Goal: Task Accomplishment & Management: Use online tool/utility

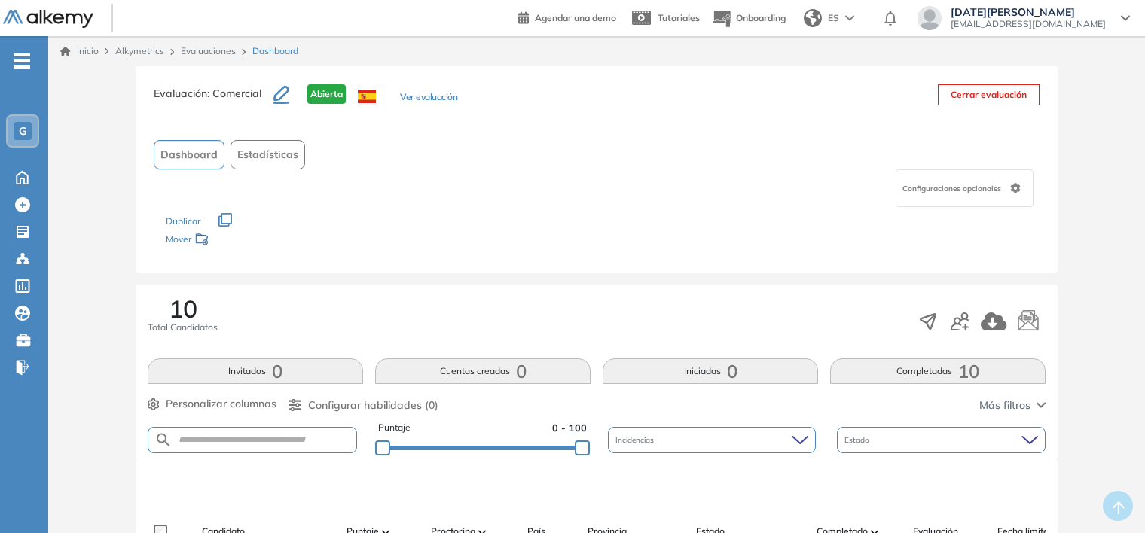
click at [199, 51] on link "Evaluaciones" at bounding box center [208, 50] width 55 height 11
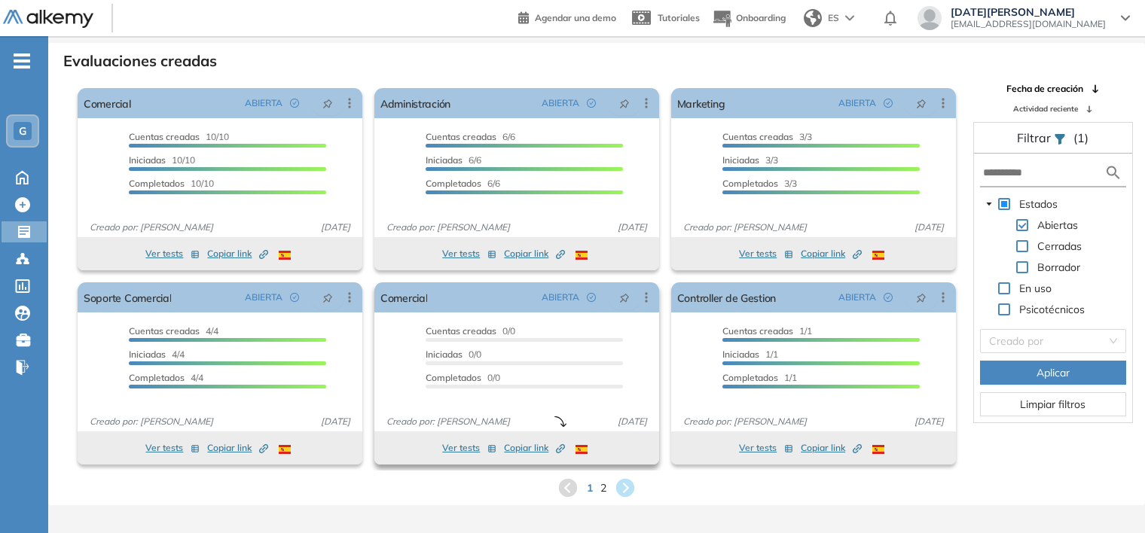
scroll to position [36, 0]
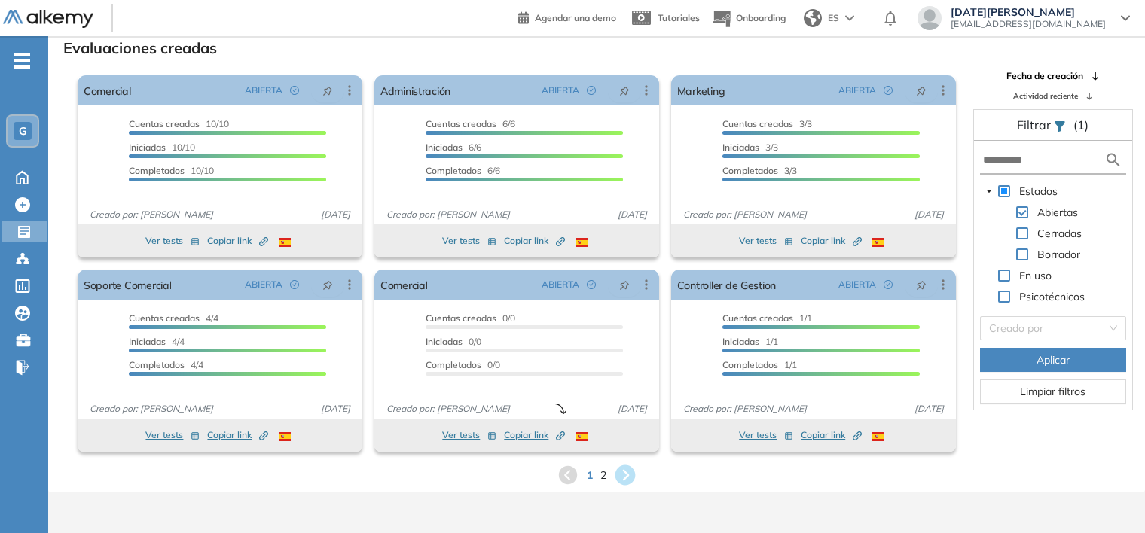
click at [628, 478] on icon at bounding box center [625, 476] width 20 height 20
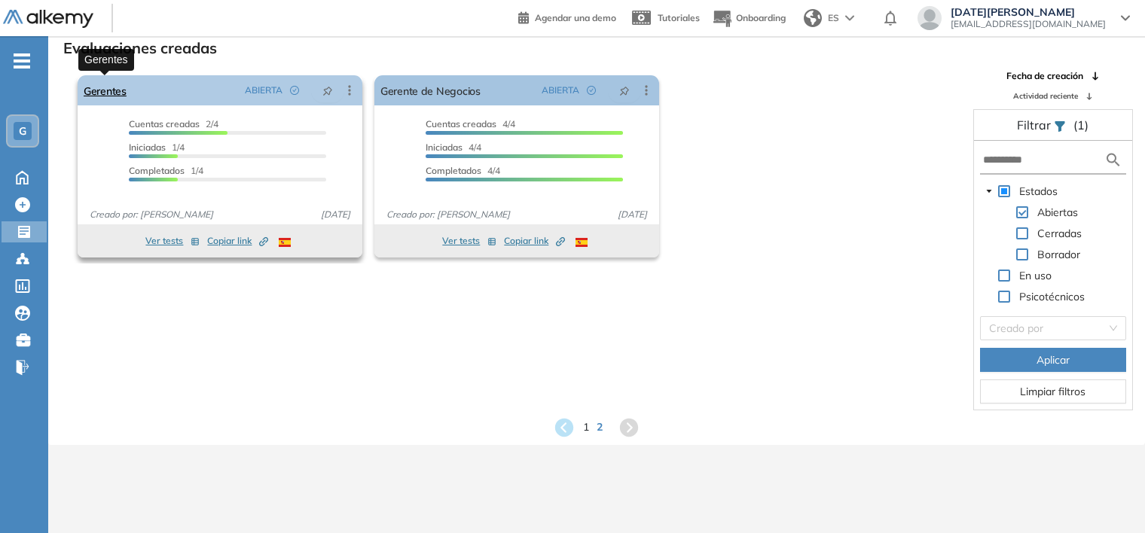
click at [108, 95] on link "Gerentes" at bounding box center [105, 90] width 43 height 30
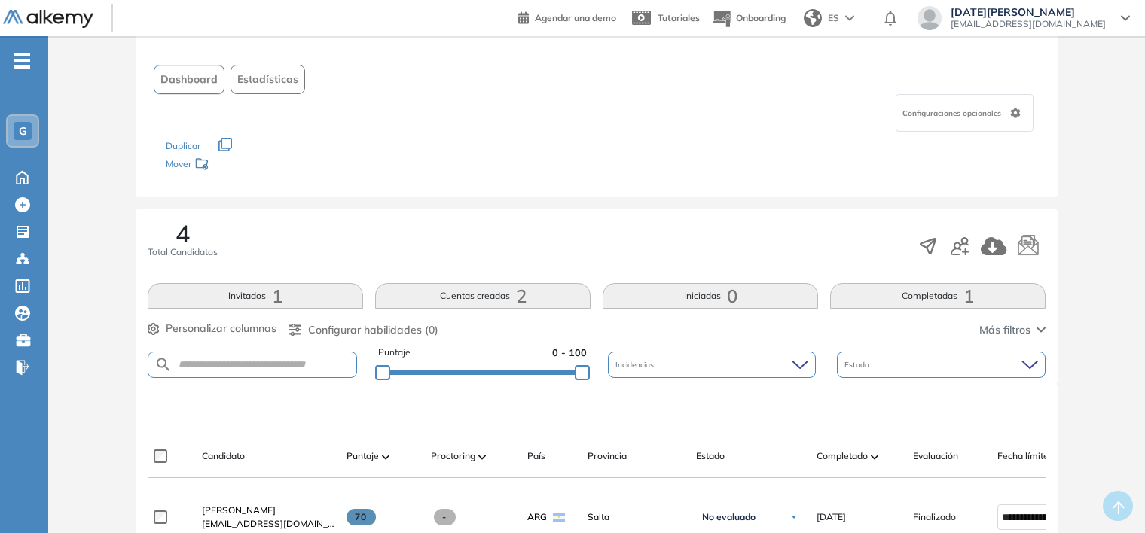
scroll to position [75, 0]
click at [967, 247] on icon "button" at bounding box center [960, 246] width 18 height 18
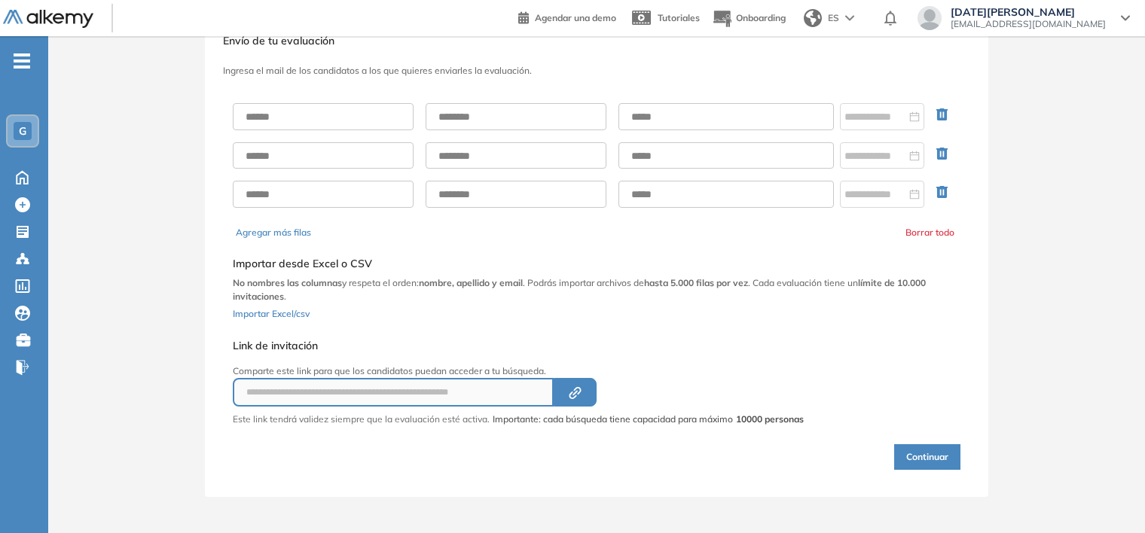
scroll to position [48, 0]
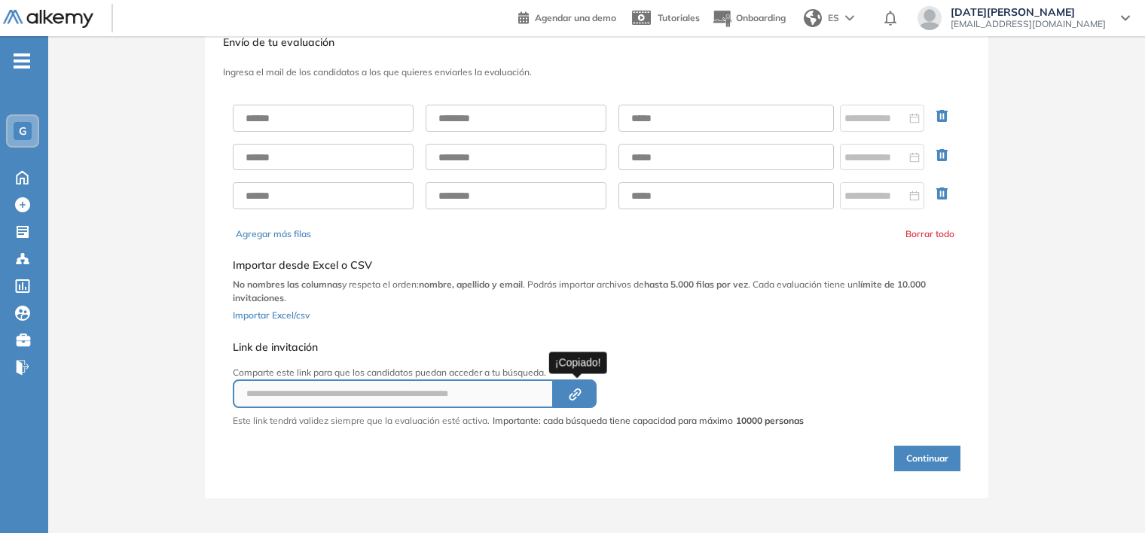
click at [576, 394] on icon "button" at bounding box center [575, 394] width 5 height 5
click at [567, 394] on button "Created by potrace 1.16, written by [PERSON_NAME] [DATE]-[DATE]" at bounding box center [575, 394] width 43 height 29
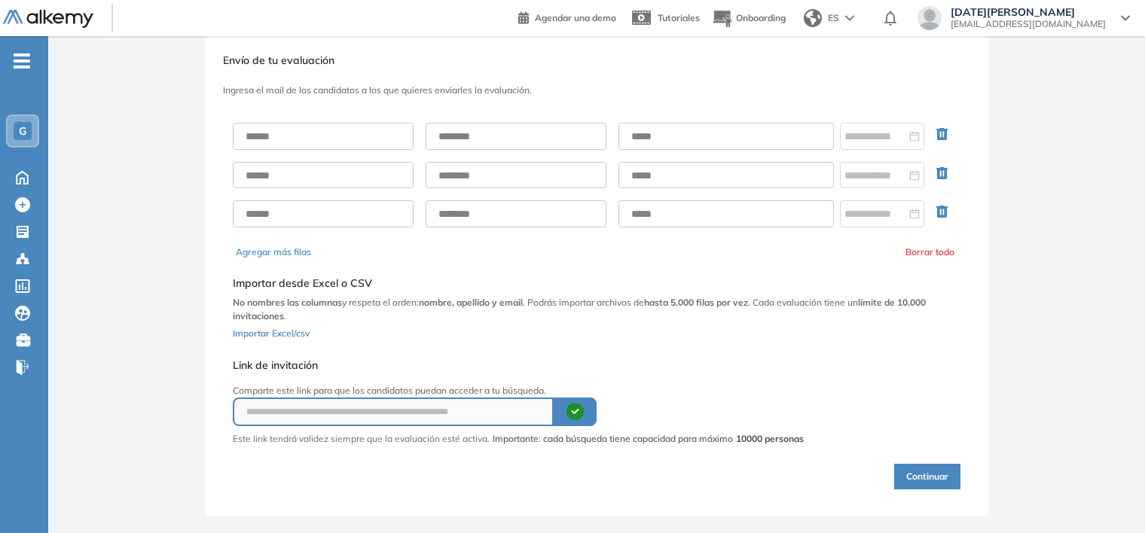
scroll to position [0, 0]
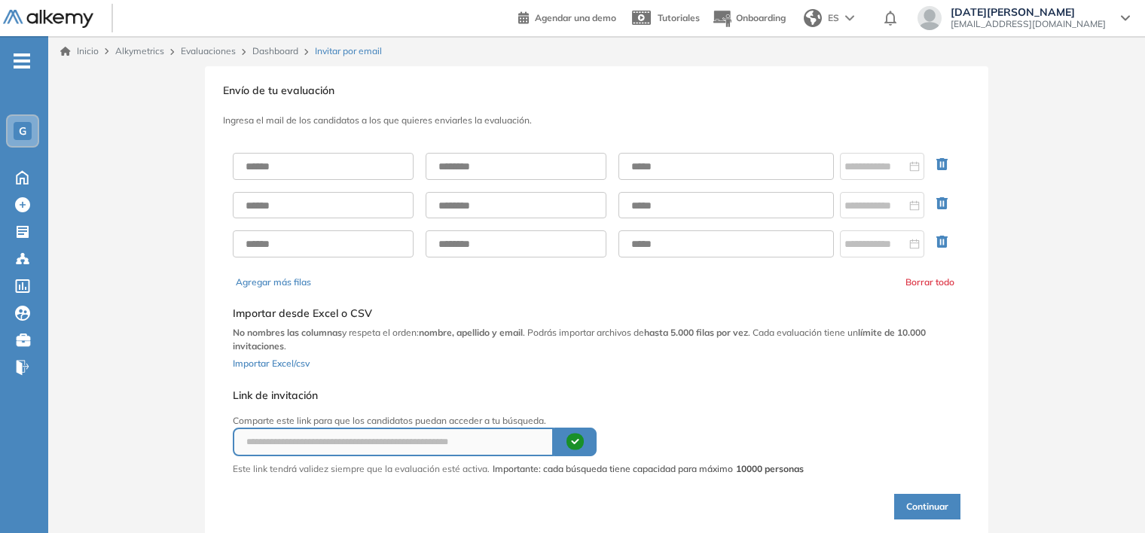
click at [275, 48] on link "Dashboard" at bounding box center [275, 50] width 46 height 11
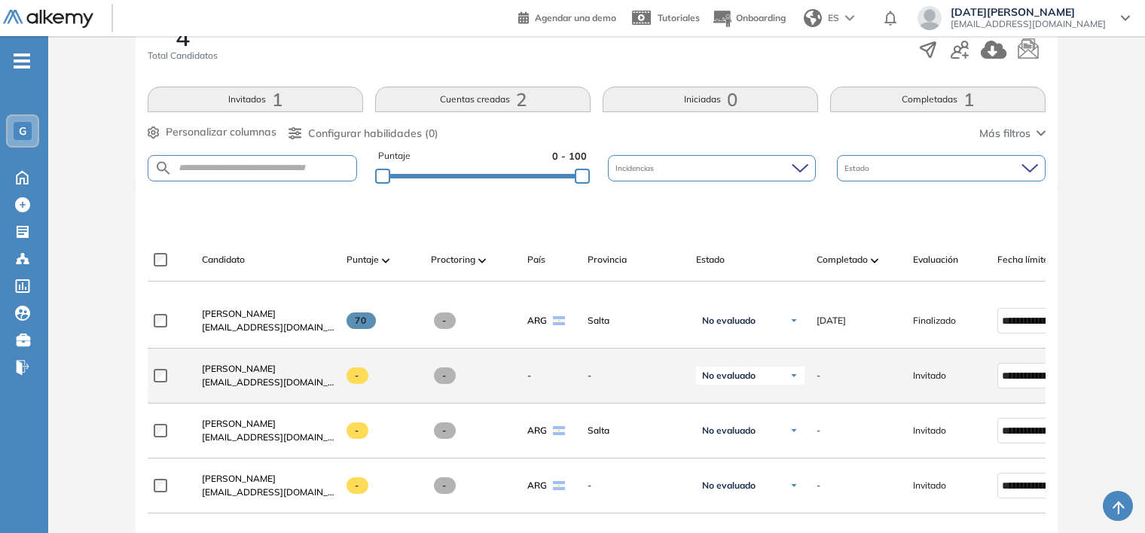
scroll to position [301, 0]
